Goal: Book appointment/travel/reservation

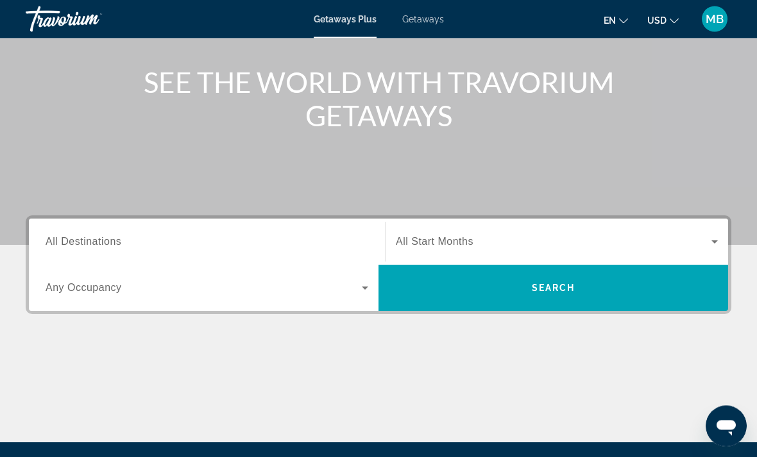
scroll to position [141, 0]
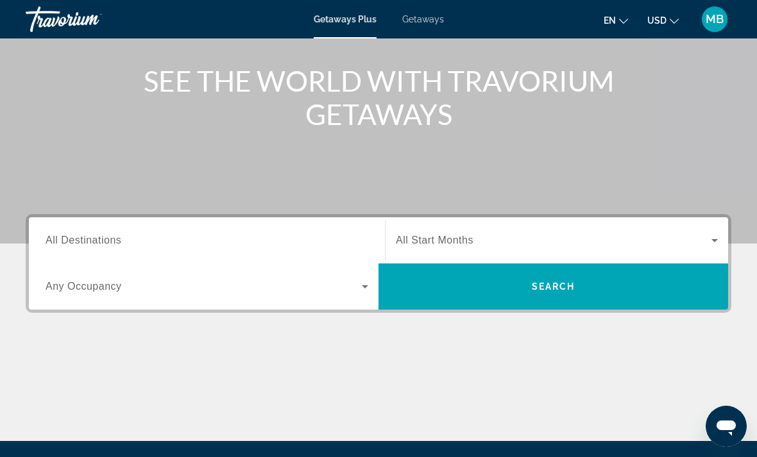
click at [88, 242] on span "All Destinations" at bounding box center [84, 240] width 76 height 11
click at [88, 242] on input "Destination All Destinations" at bounding box center [207, 241] width 323 height 15
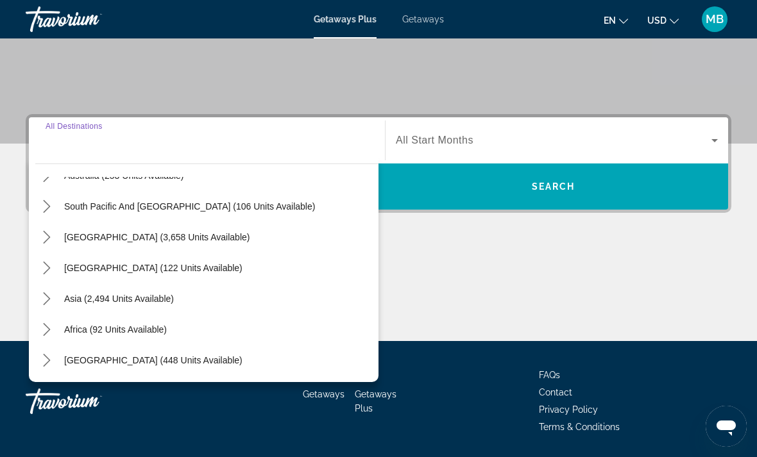
scroll to position [208, 0]
click at [45, 301] on icon "Toggle Asia (2,494 units available) submenu" at bounding box center [46, 299] width 13 height 13
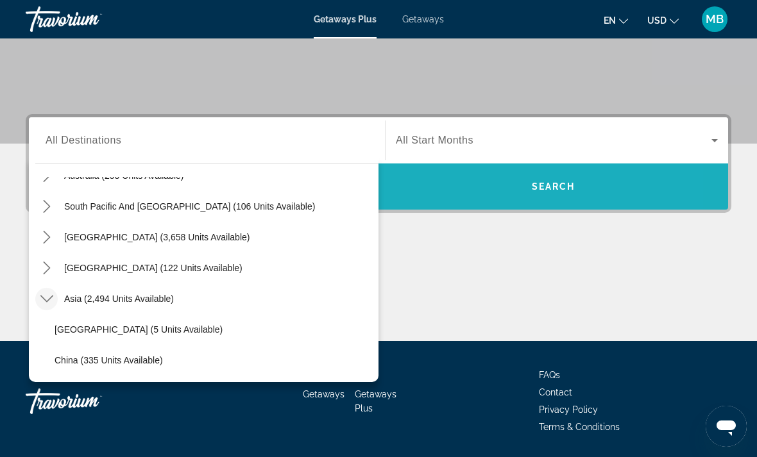
click at [576, 192] on span "Search" at bounding box center [554, 186] width 350 height 31
